Goal: Navigation & Orientation: Find specific page/section

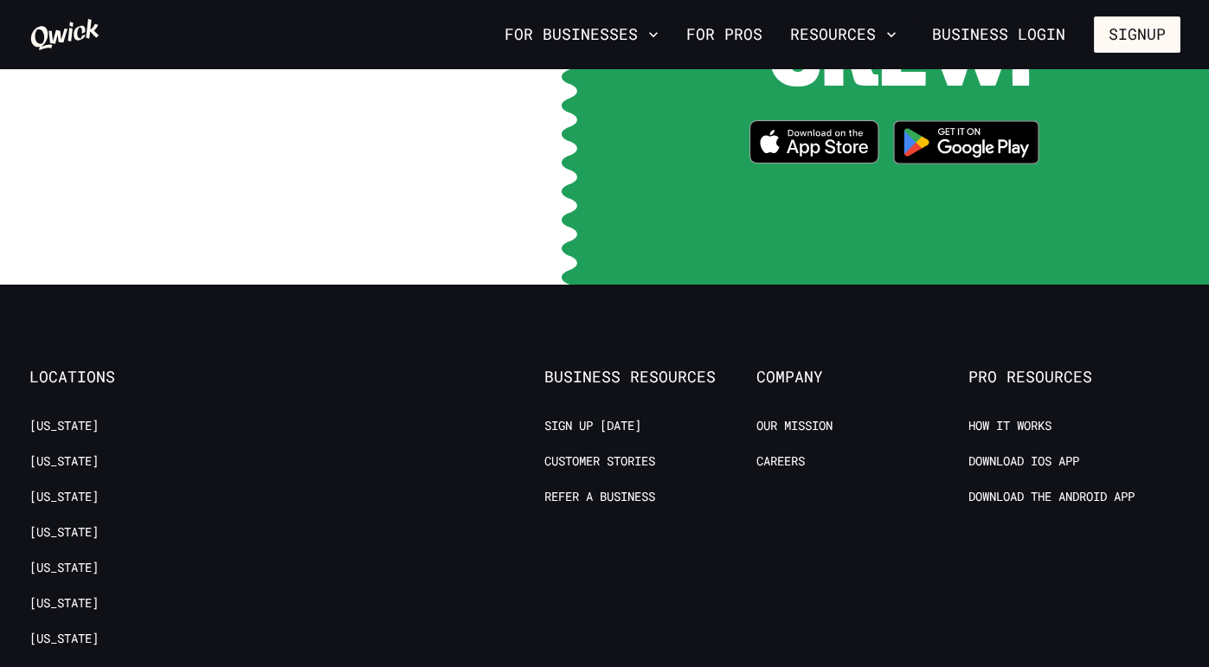
scroll to position [3356, 0]
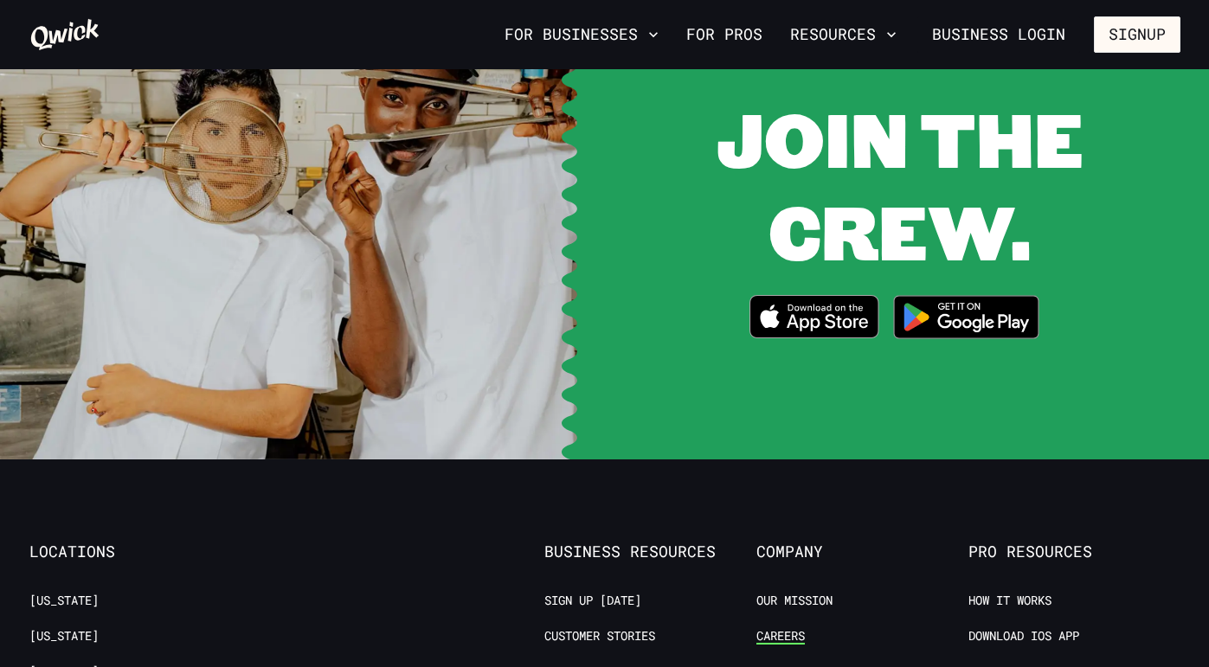
click at [787, 628] on link "Careers" at bounding box center [780, 636] width 48 height 16
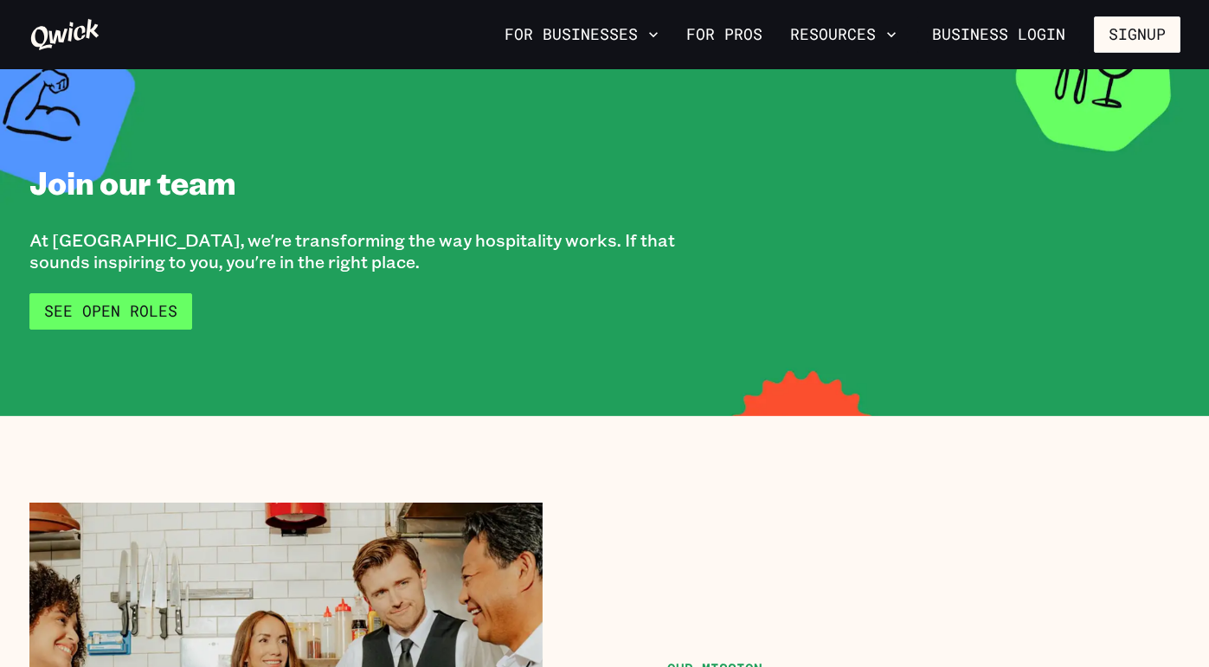
click at [138, 312] on link "See Open Roles" at bounding box center [110, 311] width 163 height 36
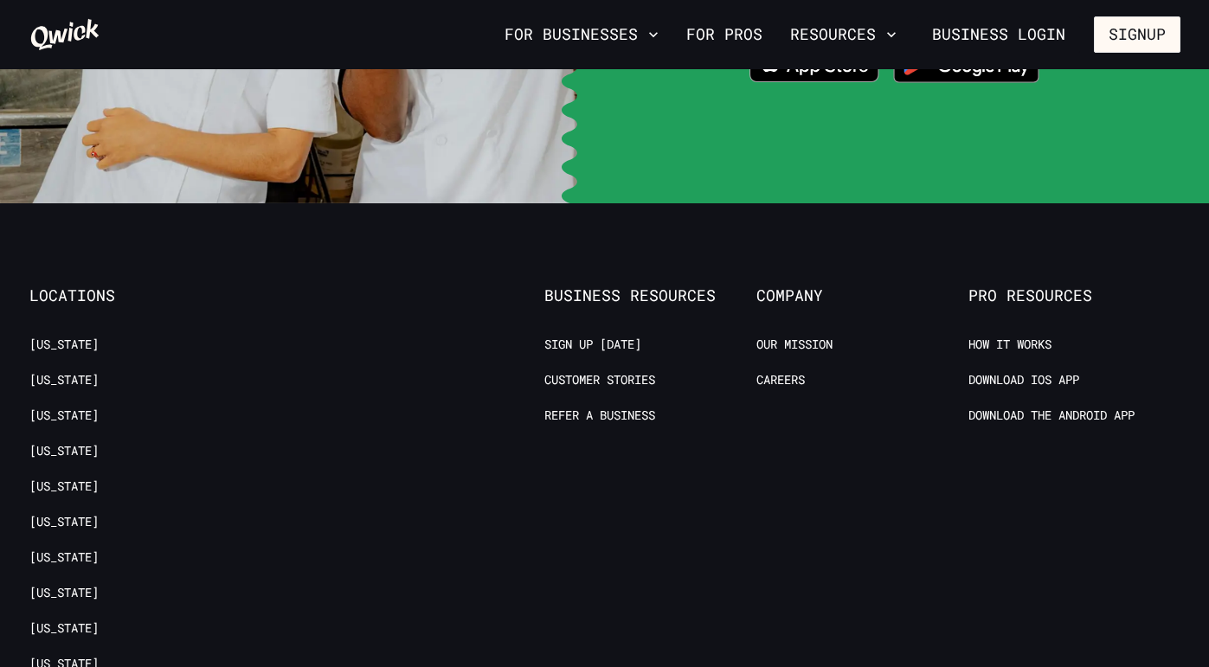
scroll to position [3262, 0]
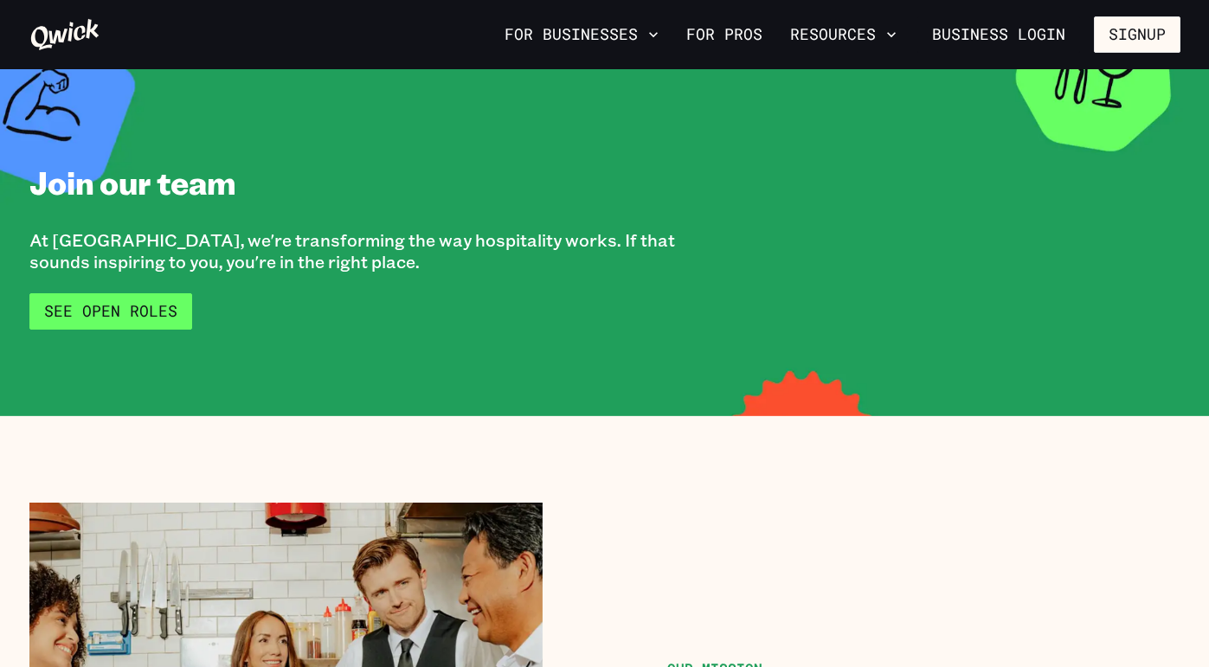
click at [150, 313] on link "See Open Roles" at bounding box center [110, 311] width 163 height 36
